Goal: Check status: Check status

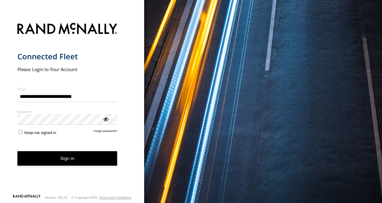
click at [93, 160] on button "Sign in" at bounding box center [67, 158] width 100 height 15
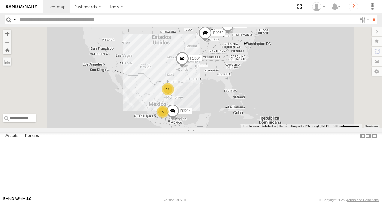
scroll to position [120, 0]
click at [0, 0] on div "RJ014" at bounding box center [0, 0] width 0 height 0
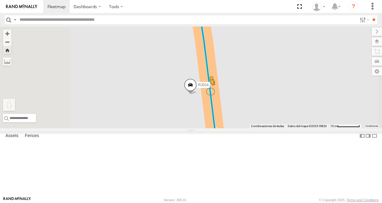
drag, startPoint x: 161, startPoint y: 173, endPoint x: 286, endPoint y: 124, distance: 134.2
click at [286, 124] on div "RJ014 Para activar la función de arrastrar con el teclado, presiona Alt + Intro…" at bounding box center [191, 77] width 382 height 102
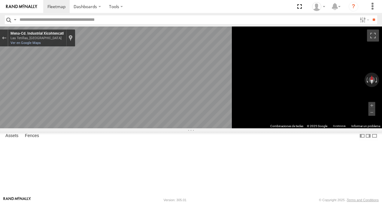
click at [64, 38] on div "Las Tetillas, Tlaxcala" at bounding box center [37, 38] width 53 height 4
copy div "Las Tetillas, Tlaxcala Mena-Cd. Industrial Xicohtencatl"
